Goal: Task Accomplishment & Management: Manage account settings

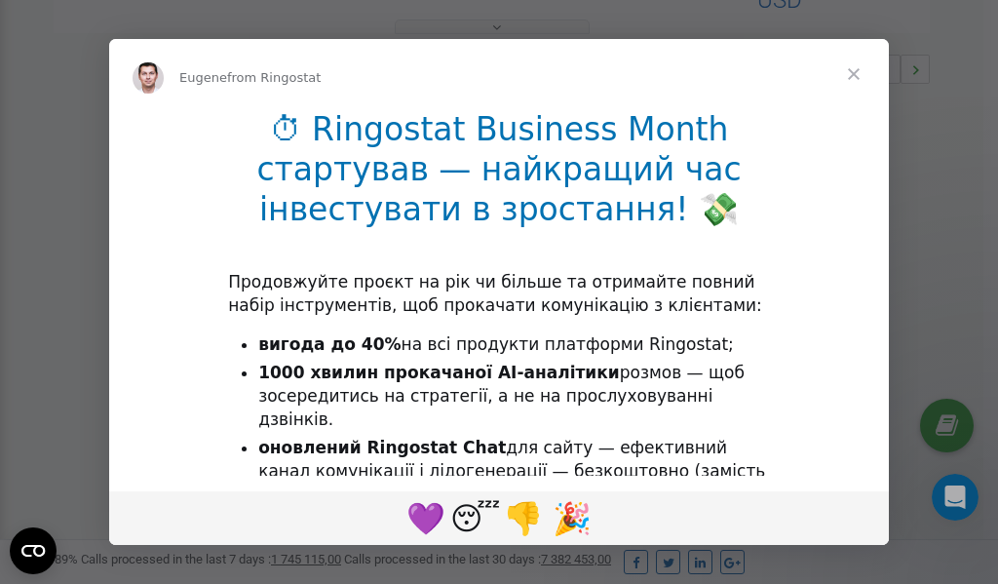
click at [855, 80] on span "Close" at bounding box center [854, 74] width 70 height 70
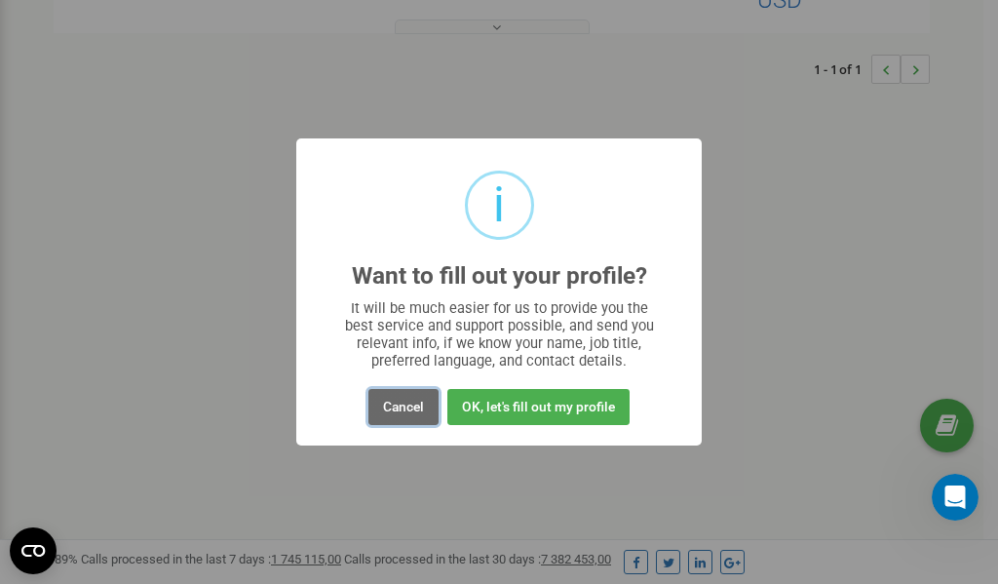
click at [416, 407] on button "Cancel" at bounding box center [404, 407] width 70 height 36
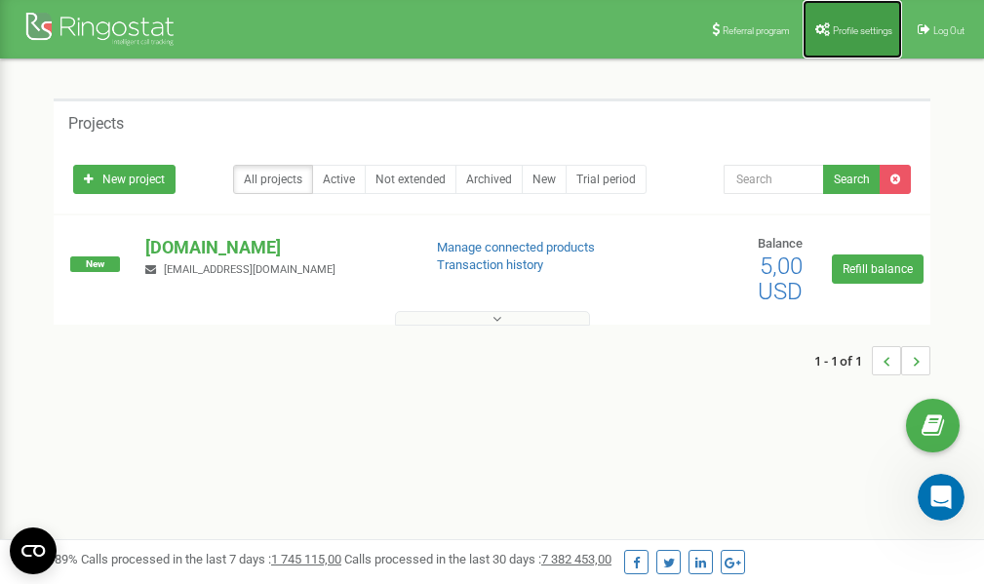
click at [849, 25] on span "Profile settings" at bounding box center [862, 30] width 59 height 11
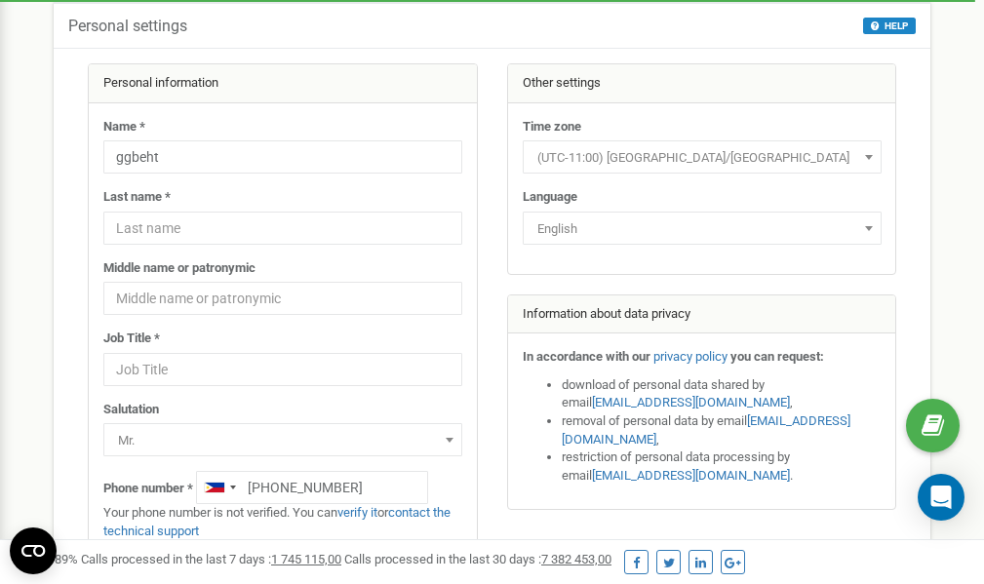
scroll to position [98, 0]
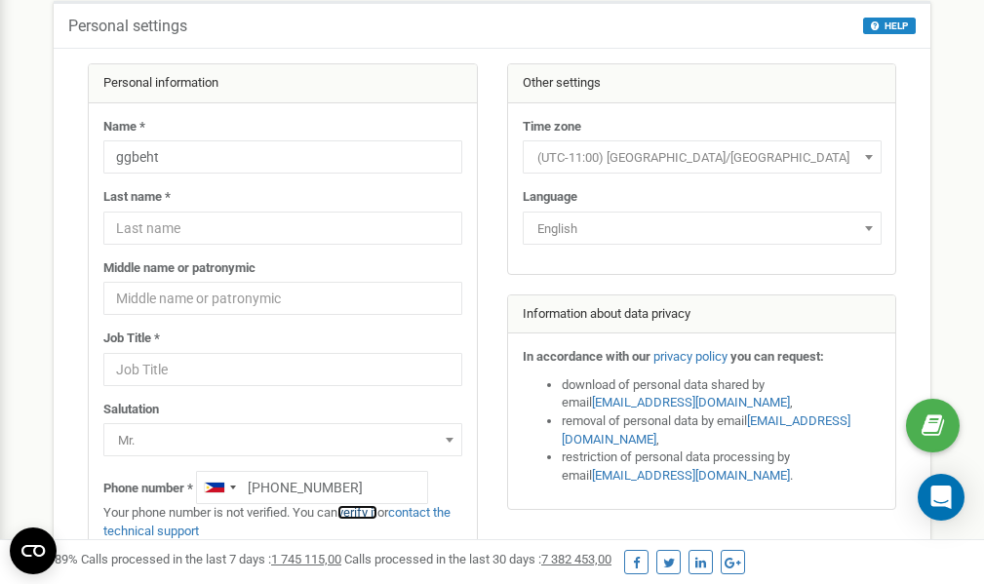
click at [373, 514] on link "verify it" at bounding box center [357, 512] width 40 height 15
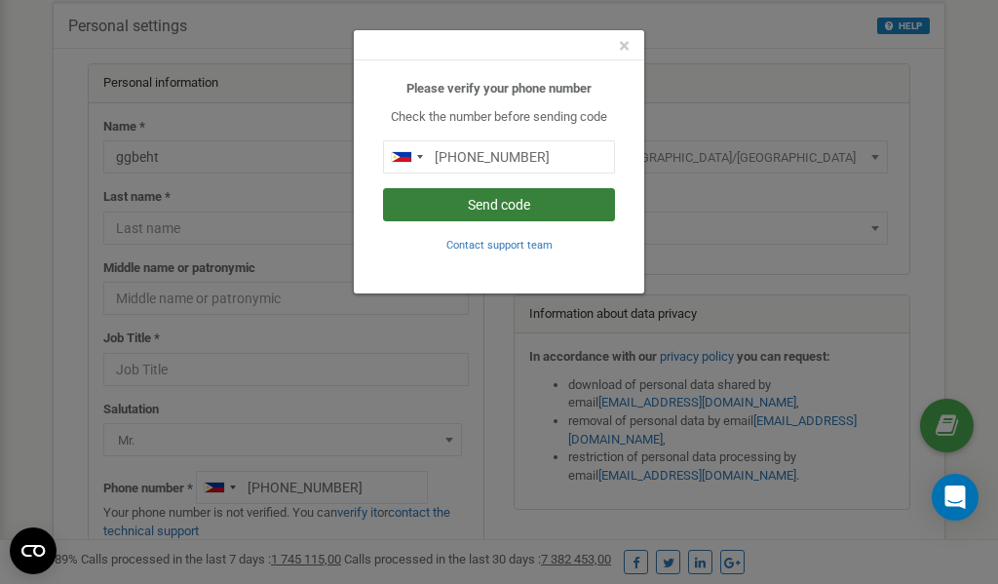
click at [495, 204] on button "Send code" at bounding box center [499, 204] width 232 height 33
